Goal: Check status

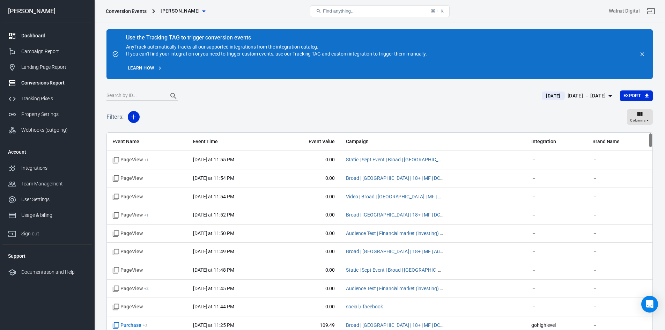
scroll to position [28, 0]
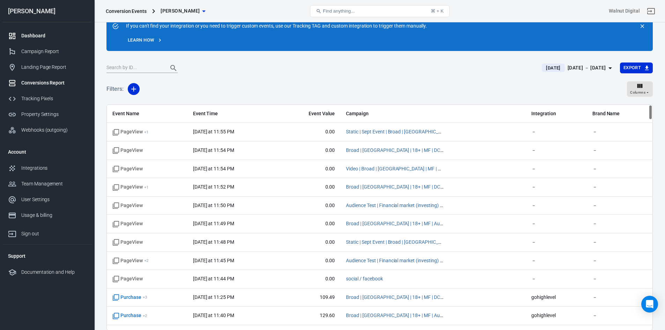
drag, startPoint x: 0, startPoint y: 0, endPoint x: 22, endPoint y: 38, distance: 44.1
click at [22, 38] on div "Dashboard" at bounding box center [53, 35] width 65 height 7
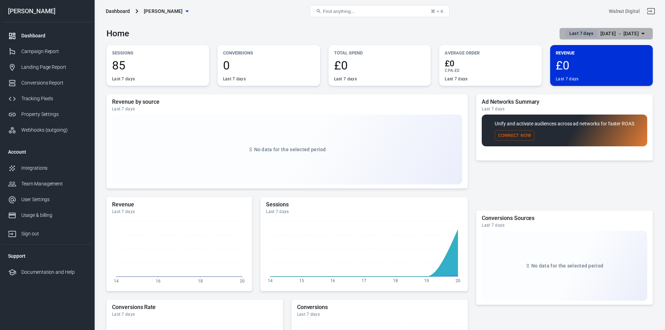
click at [566, 36] on span "Last 7 days" at bounding box center [581, 33] width 30 height 7
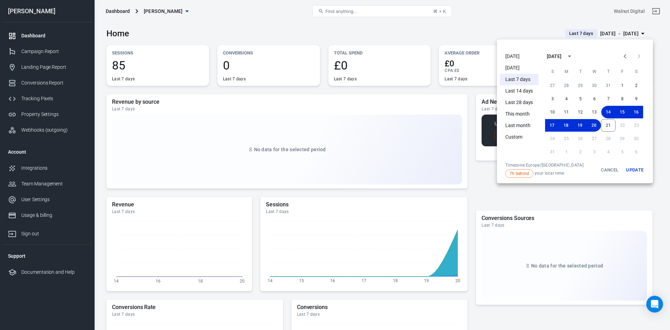
click at [512, 54] on li "[DATE]" at bounding box center [519, 57] width 39 height 12
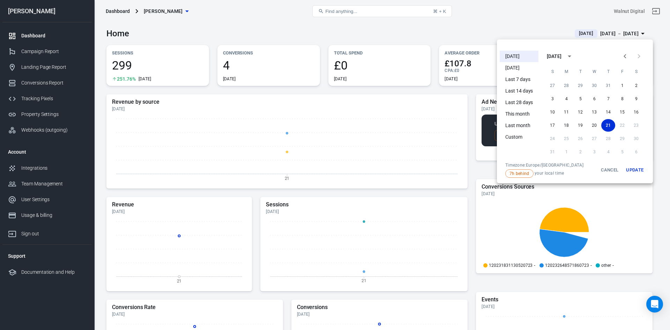
drag, startPoint x: 268, startPoint y: 31, endPoint x: 342, endPoint y: 36, distance: 74.1
click at [269, 31] on div at bounding box center [335, 165] width 670 height 330
